Goal: Information Seeking & Learning: Find specific page/section

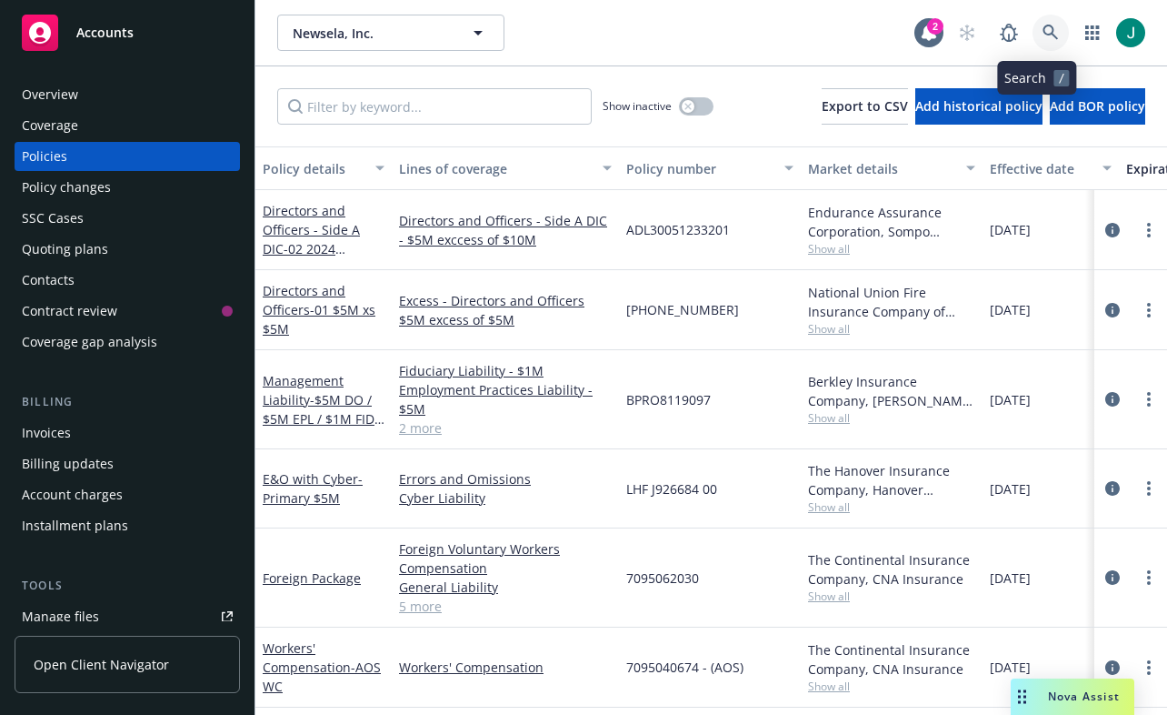
click at [1043, 26] on icon at bounding box center [1050, 32] width 15 height 15
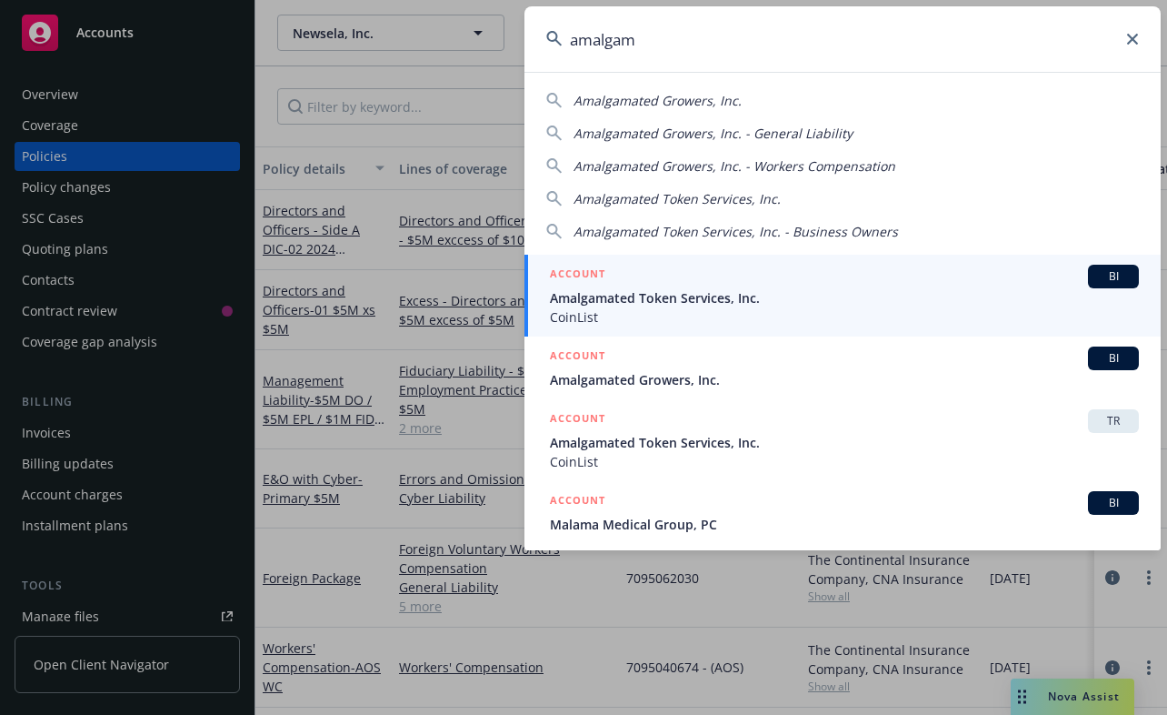
type input "amalgam"
click at [705, 297] on span "Amalgamated Token Services, Inc." at bounding box center [844, 297] width 589 height 19
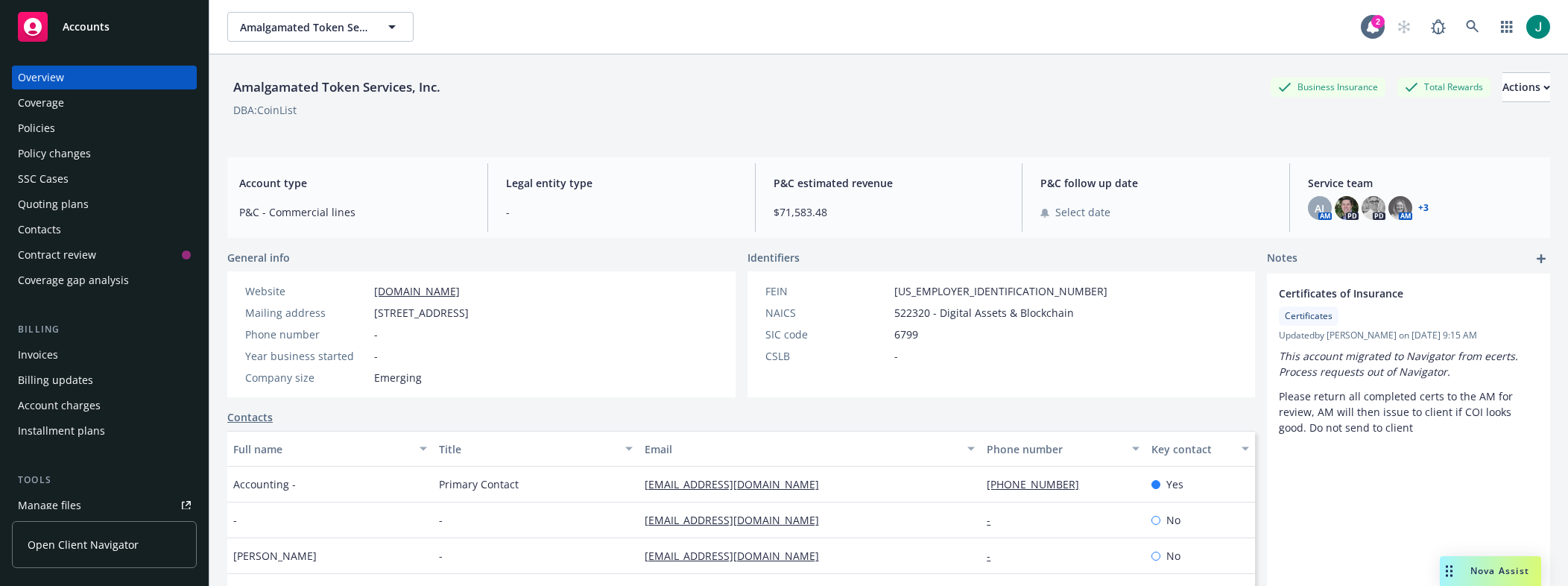
click at [30, 125] on div "Policies" at bounding box center [36, 128] width 37 height 24
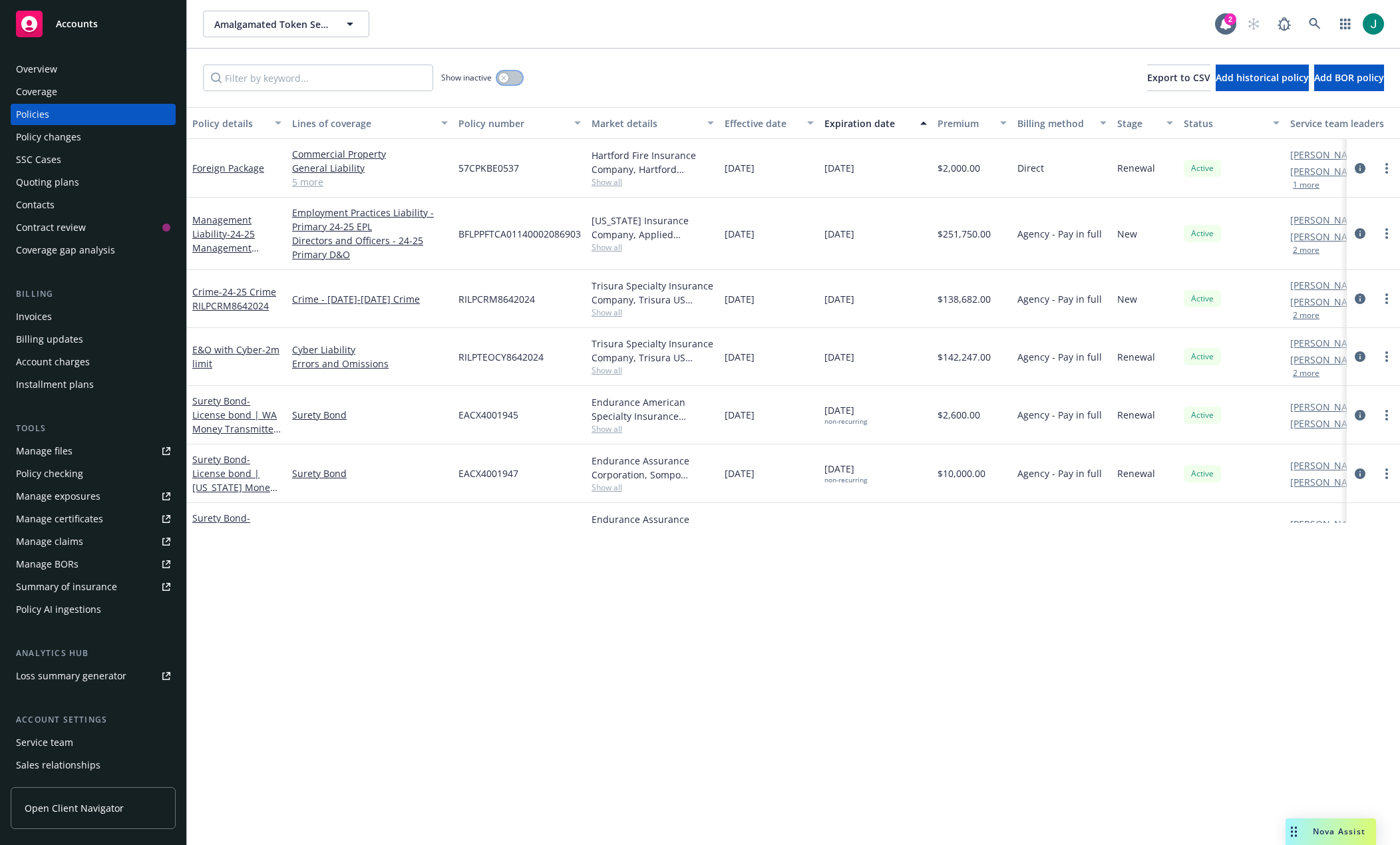
click at [504, 75] on div "button" at bounding box center [504, 78] width 10 height 10
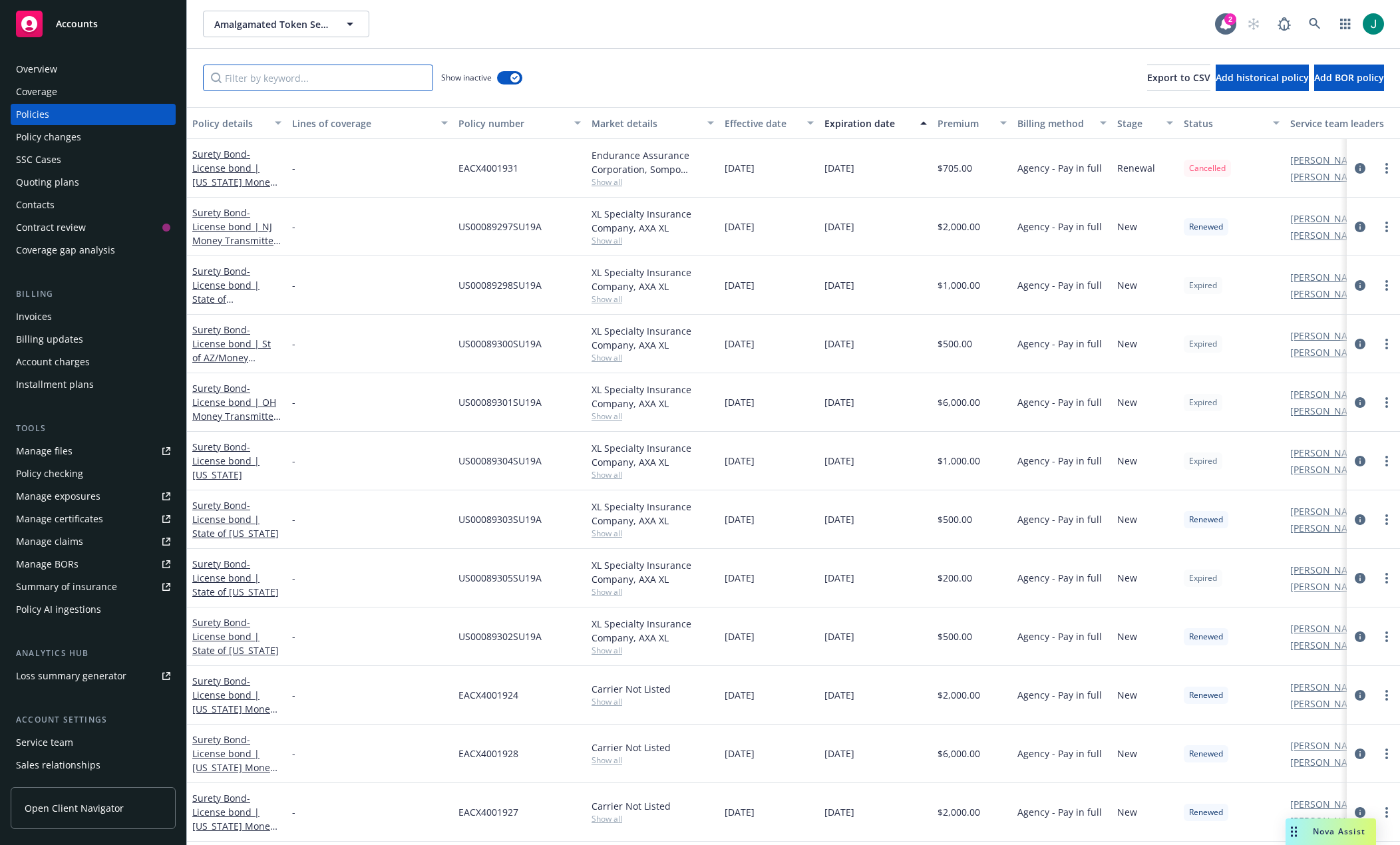
click at [320, 74] on input "Filter by keyword..." at bounding box center [318, 78] width 231 height 26
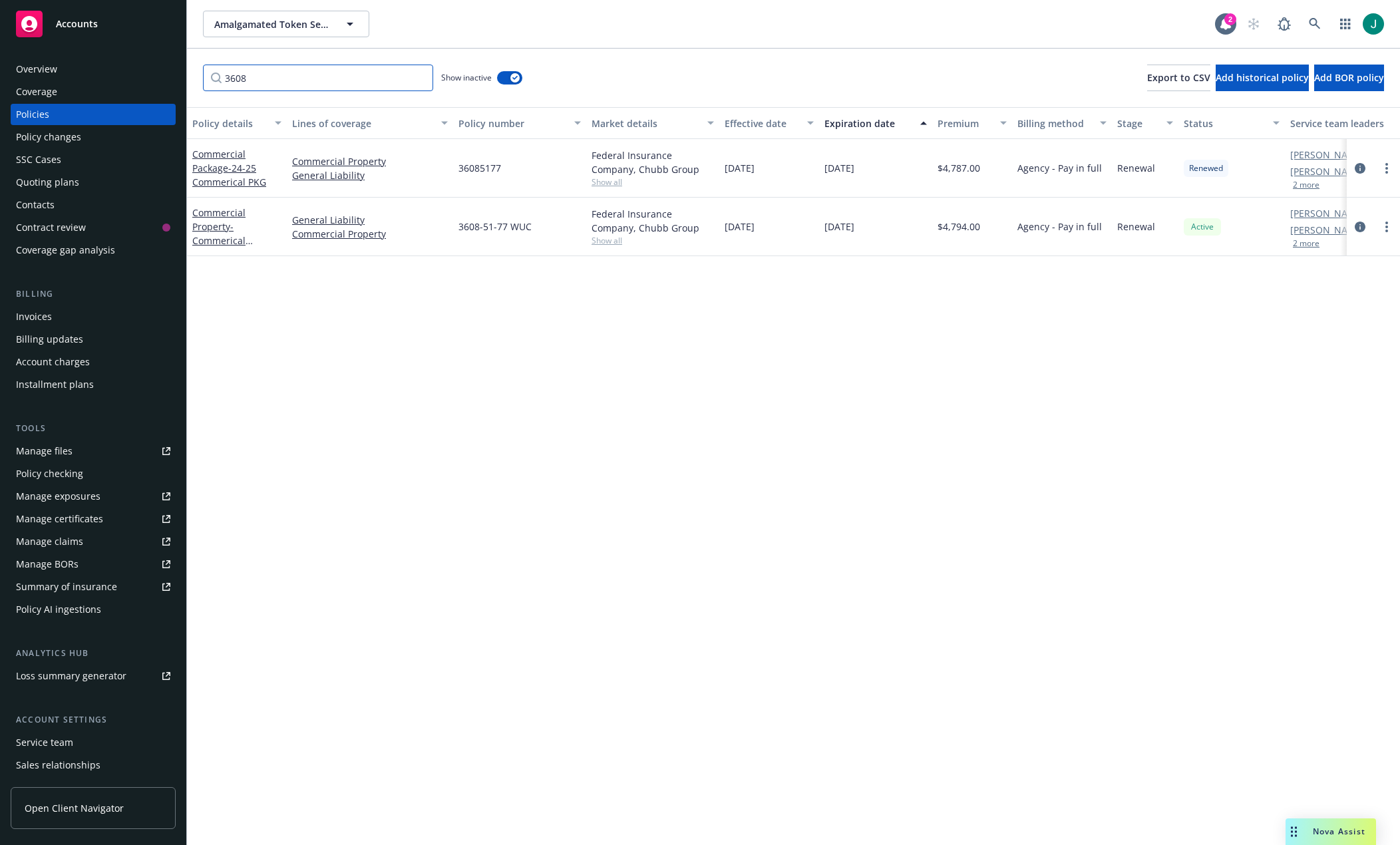
type input "3608"
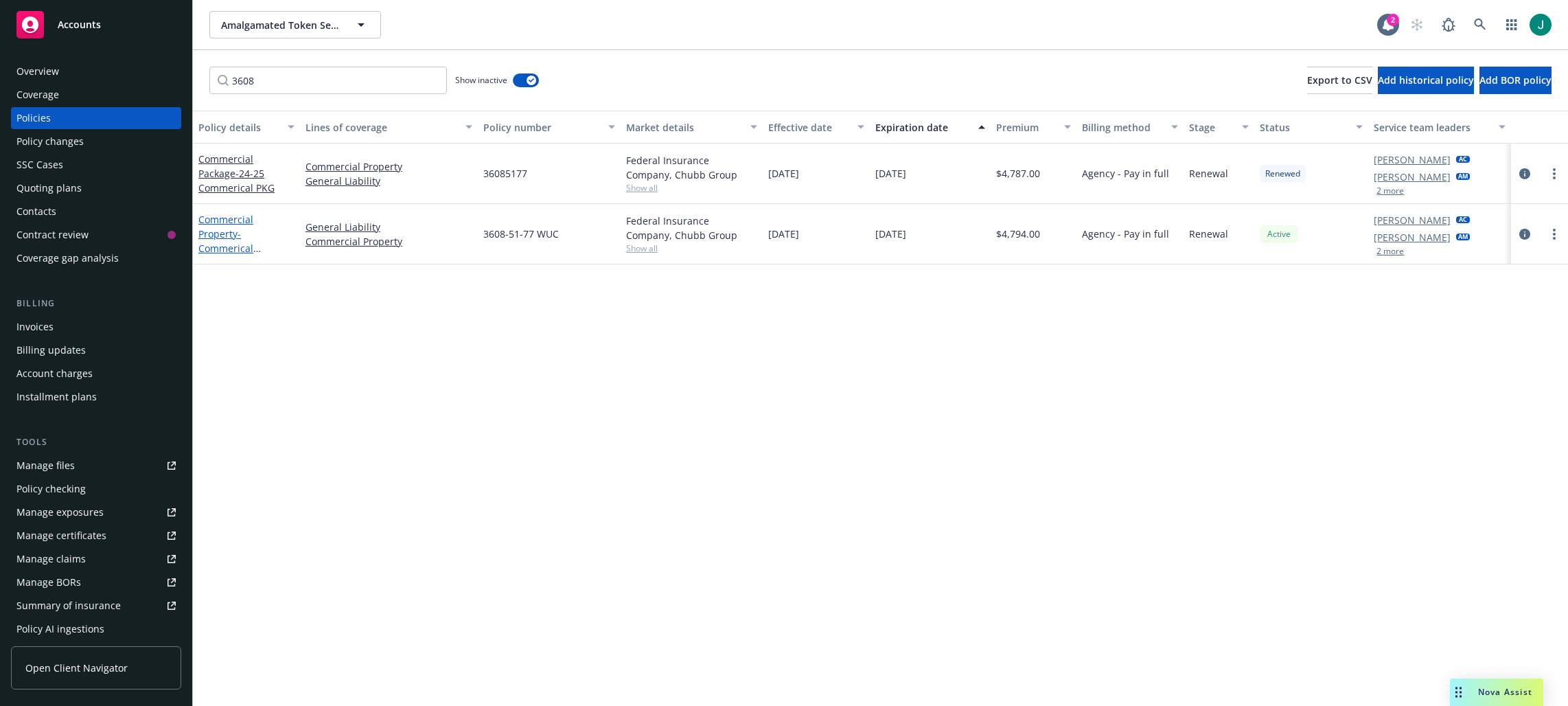
click at [231, 250] on span "- Commerical Package(GL & Property)" at bounding box center [230, 255] width 63 height 57
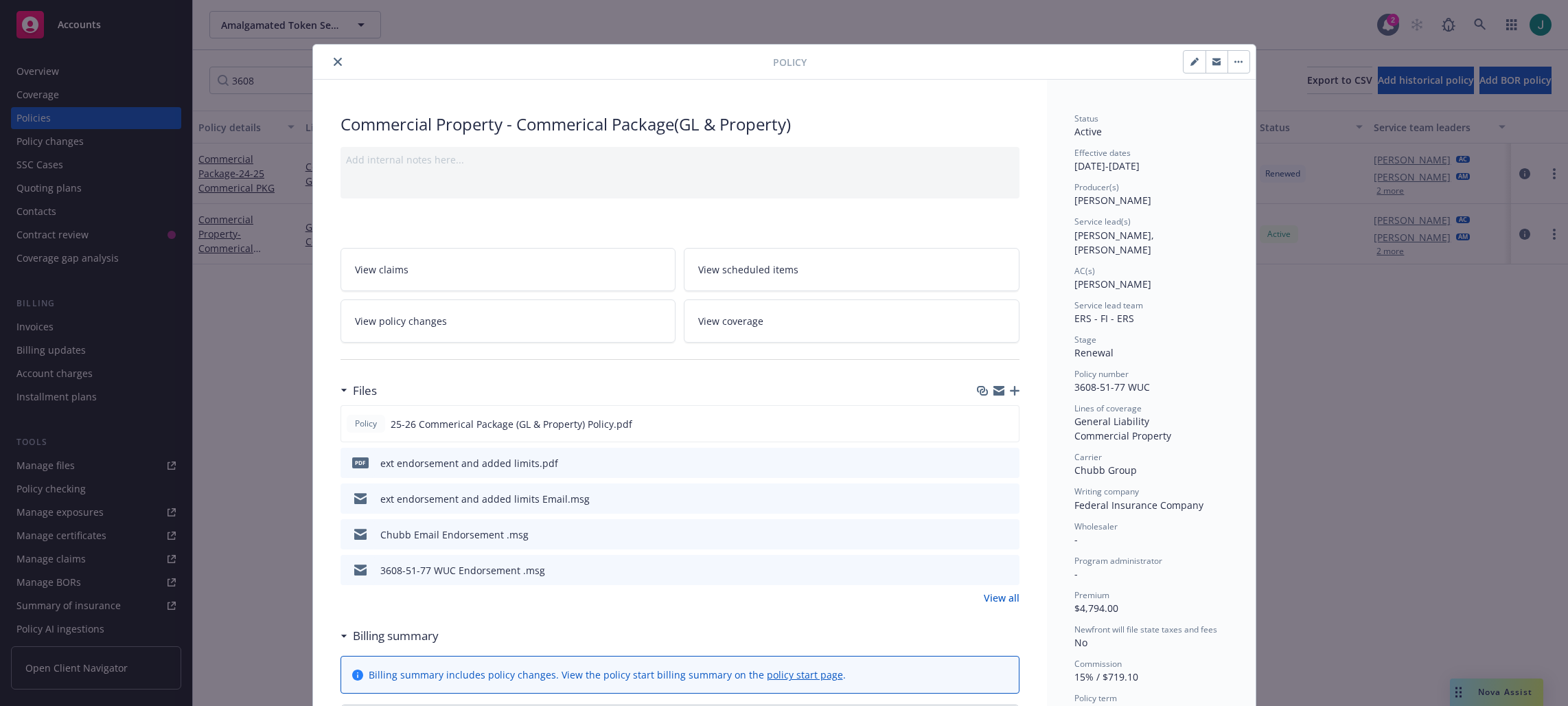
click at [458, 319] on link "View policy changes" at bounding box center [508, 320] width 336 height 43
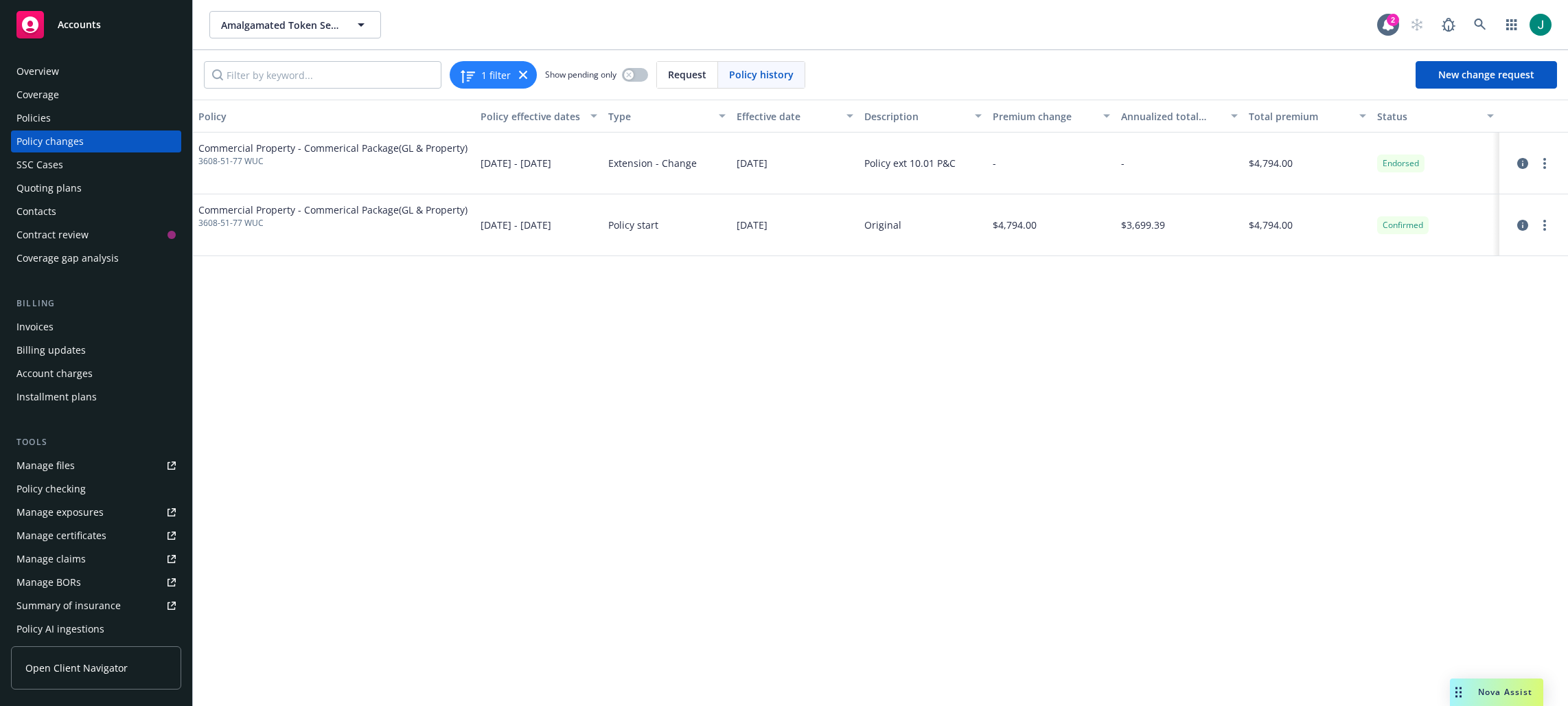
click at [55, 114] on div "Policies" at bounding box center [96, 118] width 159 height 22
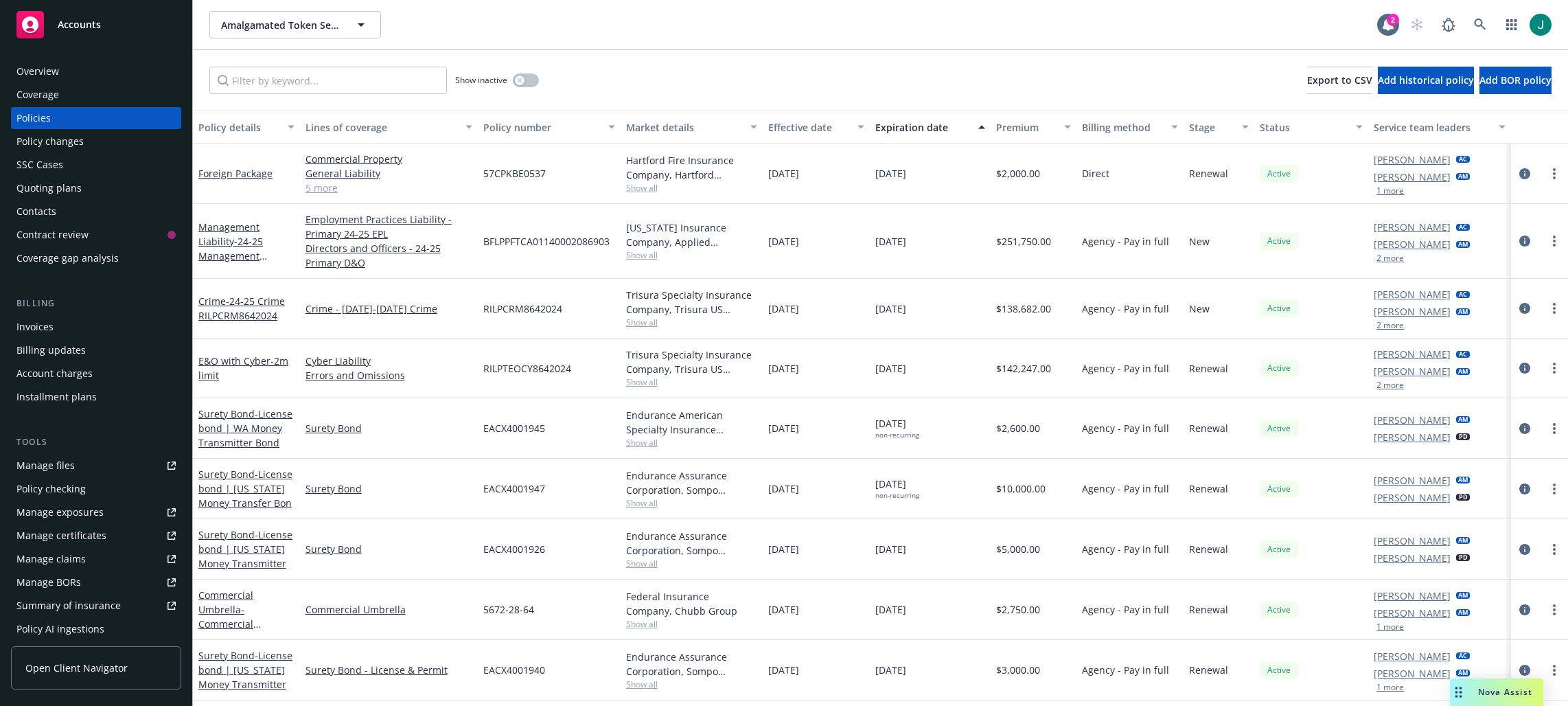
click at [880, 408] on div "Active" at bounding box center [1311, 428] width 114 height 60
click at [880, 12] on div "Amalgamated Token Services, Inc. Amalgamated Token Services, Inc." at bounding box center [793, 25] width 1168 height 27
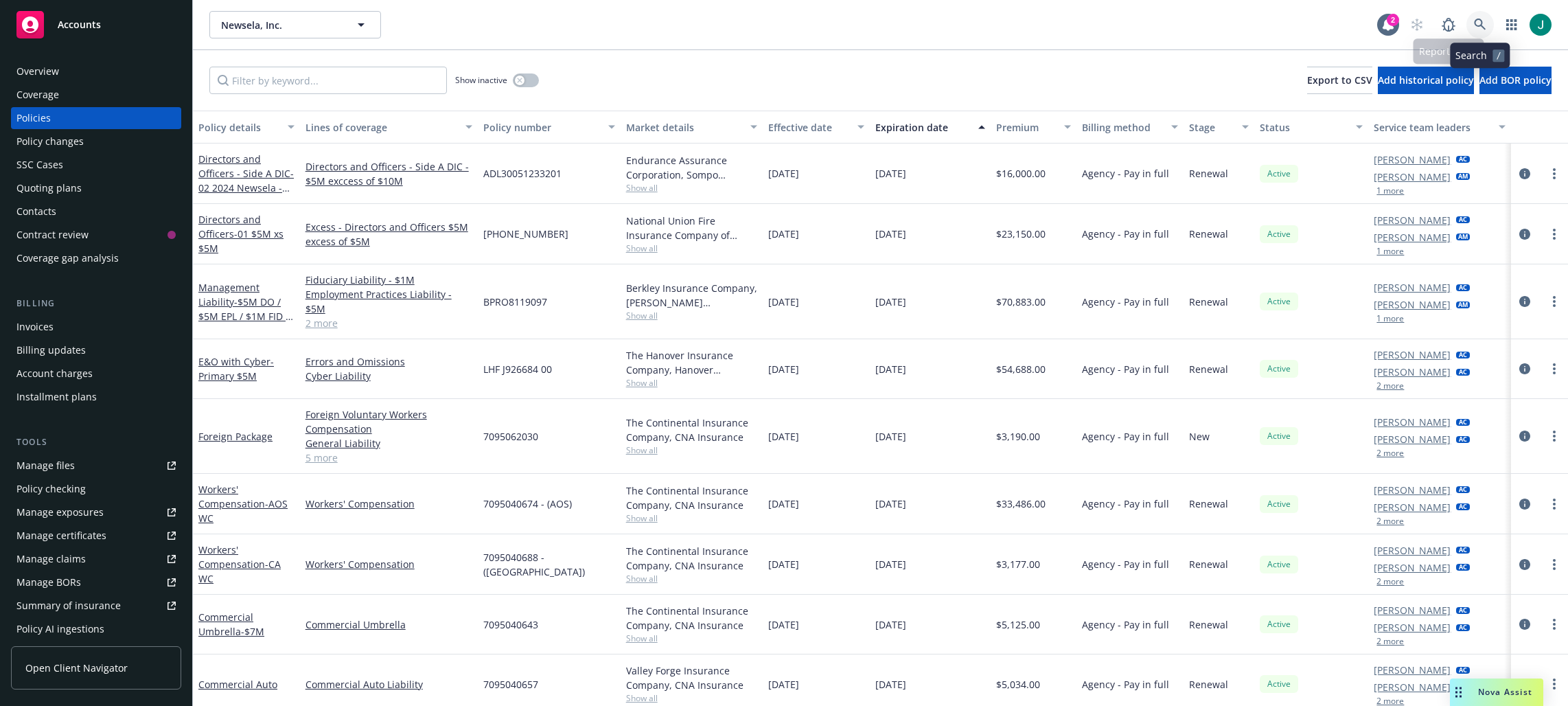
scroll to position [206, 0]
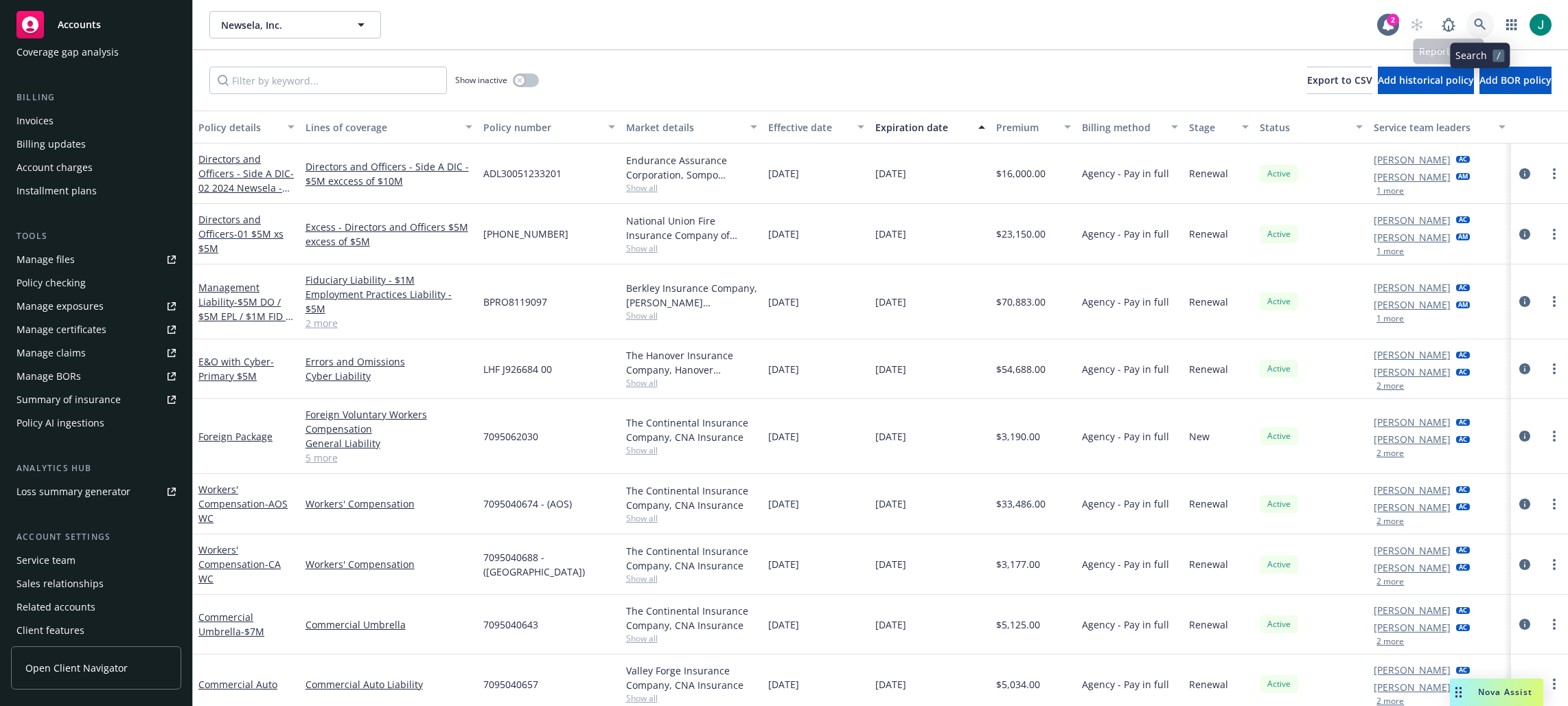
click at [1472, 19] on link at bounding box center [1480, 25] width 27 height 27
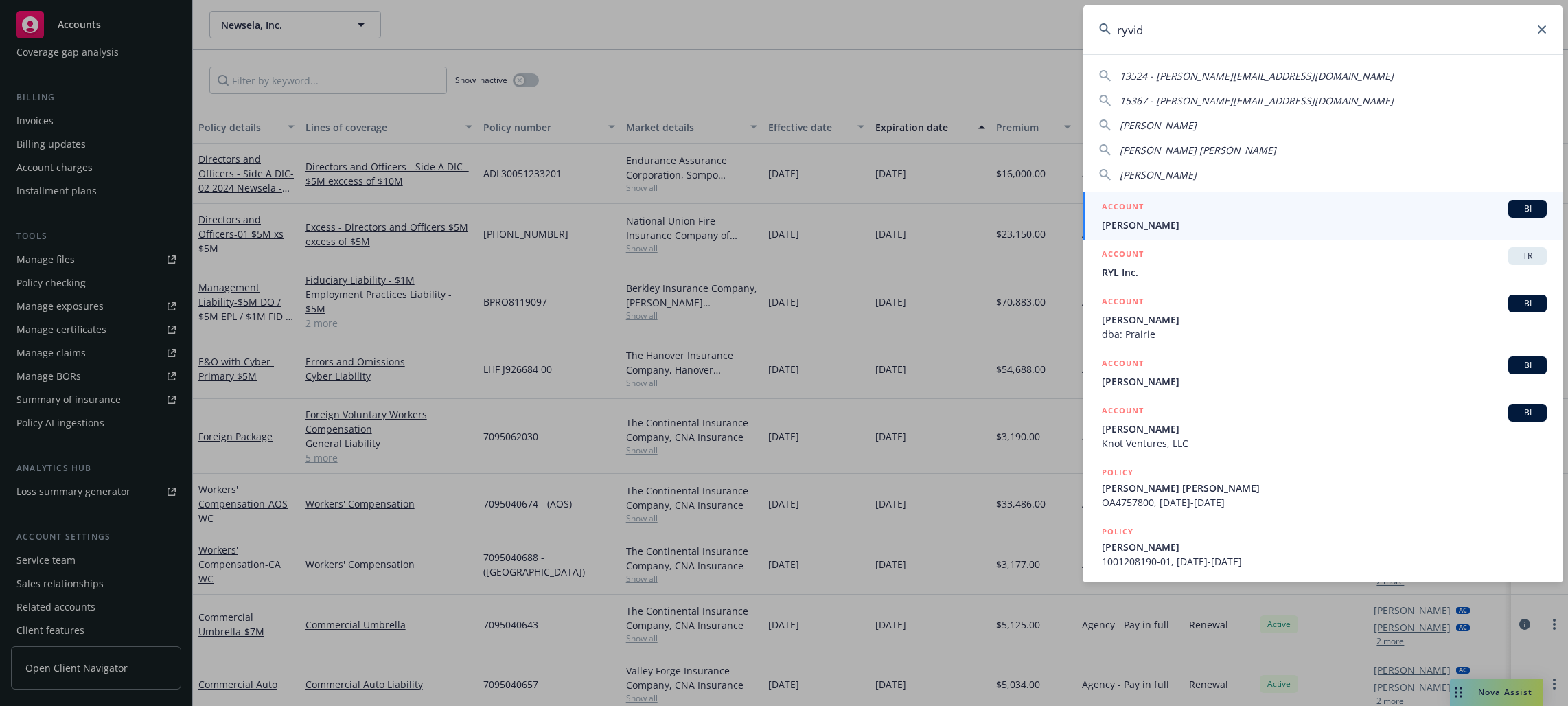
type input "ryvid"
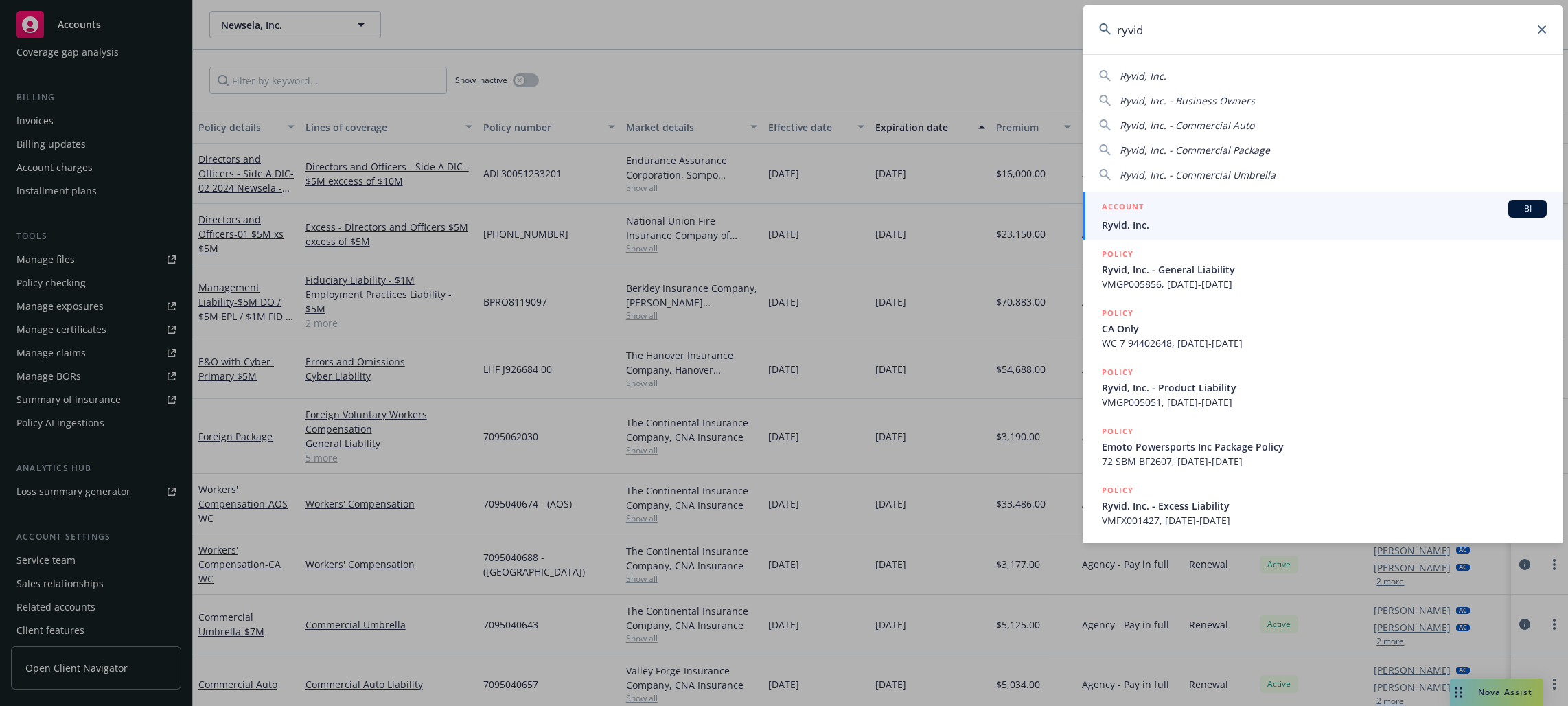
click at [1237, 225] on span "Ryvid, Inc." at bounding box center [1323, 224] width 445 height 14
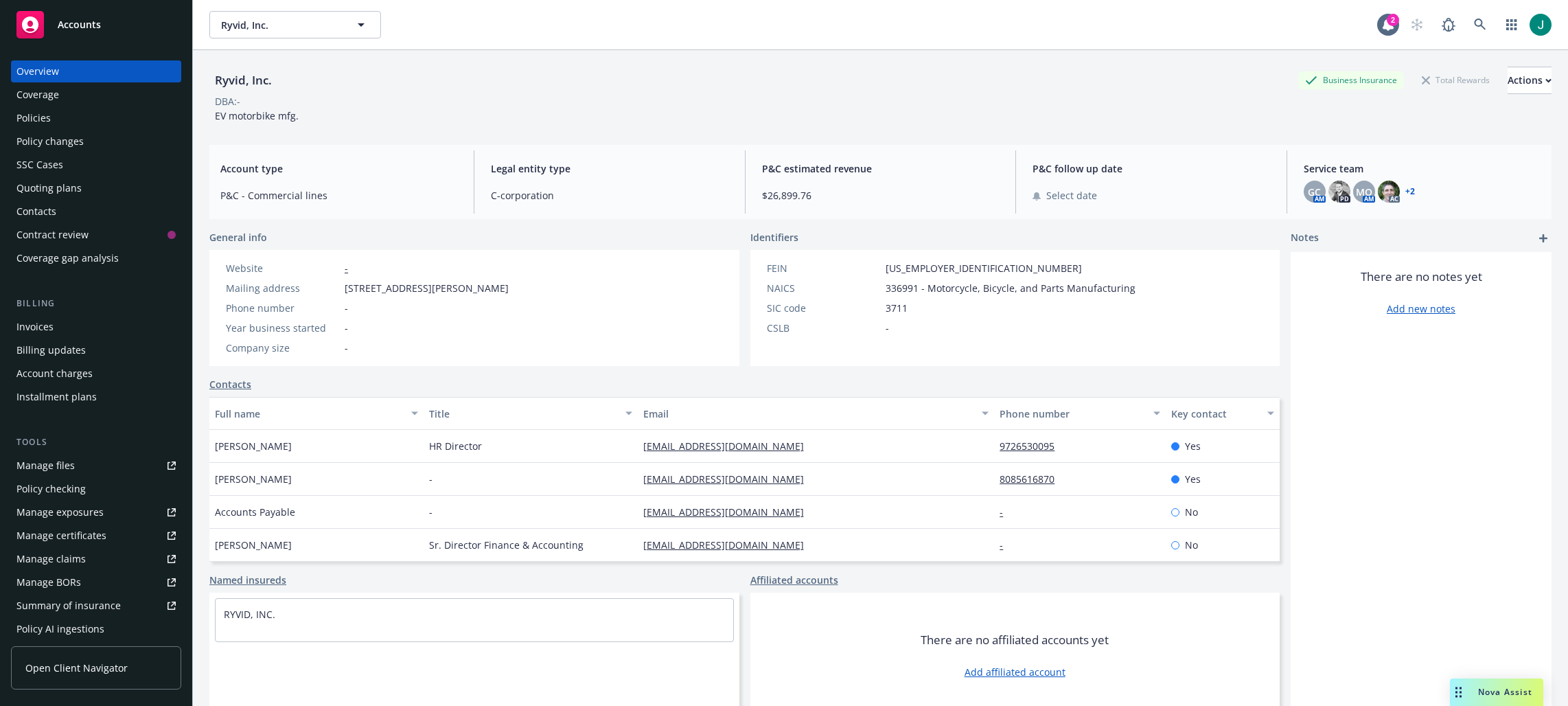
click at [29, 117] on div "Policies" at bounding box center [33, 118] width 34 height 22
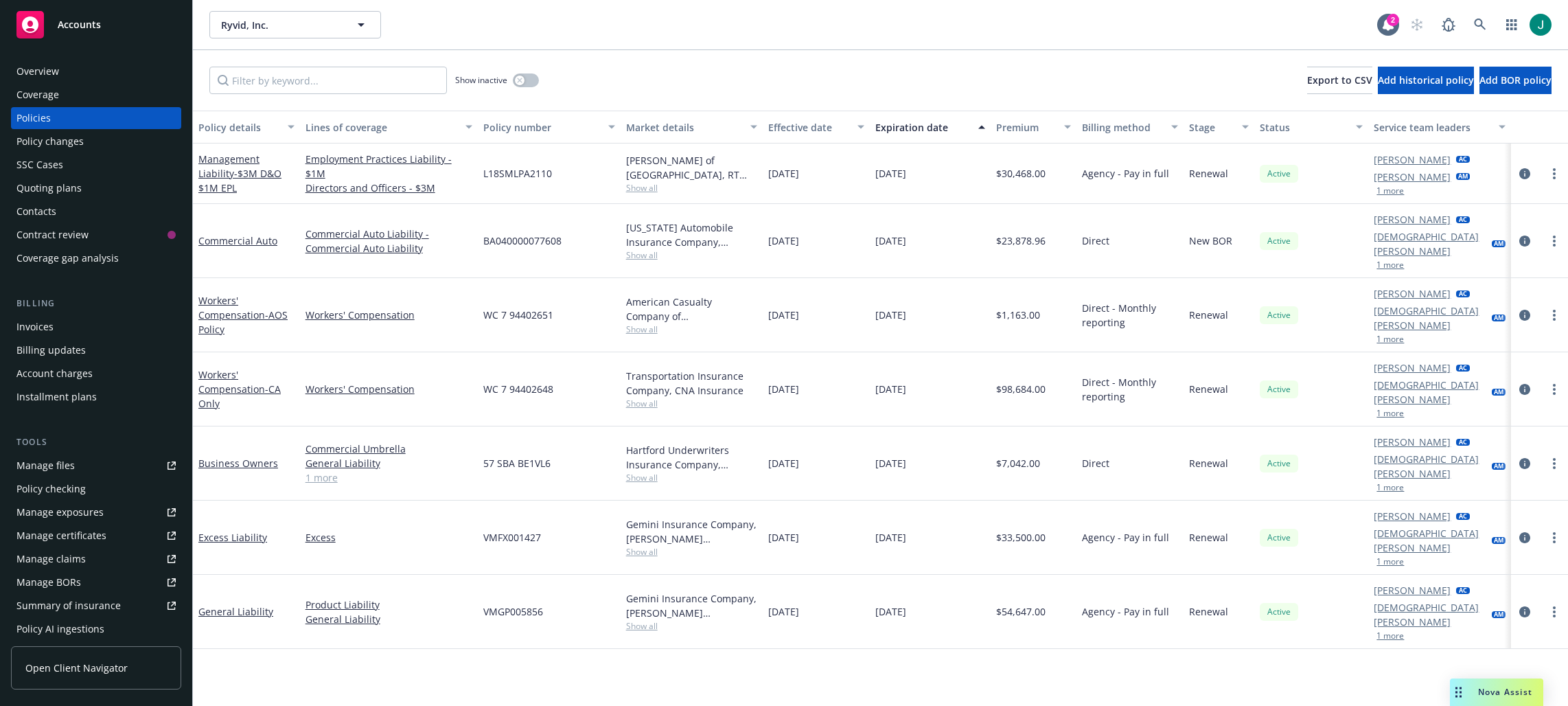
click at [645, 190] on span "Show all" at bounding box center [692, 187] width 132 height 11
click at [806, 96] on div "Show inactive Export to CSV Add historical policy Add BOR policy" at bounding box center [879, 80] width 1375 height 60
